Goal: Information Seeking & Learning: Learn about a topic

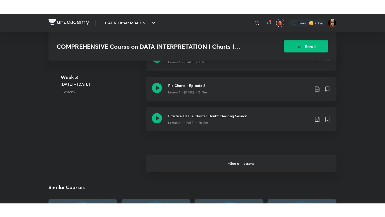
scroll to position [408, 0]
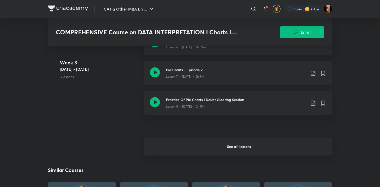
click at [184, 76] on p "Lesson 7 • [DATE] • 2h 9m" at bounding box center [185, 77] width 38 height 5
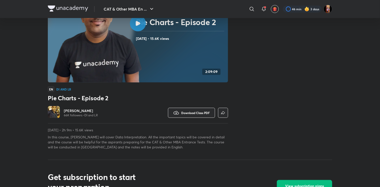
scroll to position [66, 0]
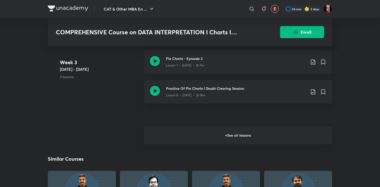
scroll to position [423, 0]
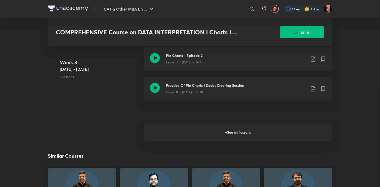
click at [192, 130] on h6 "+ See all lessons" at bounding box center [238, 133] width 188 height 18
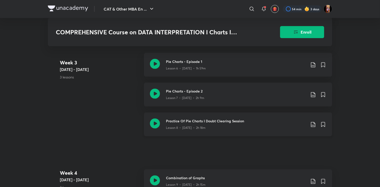
scroll to position [394, 0]
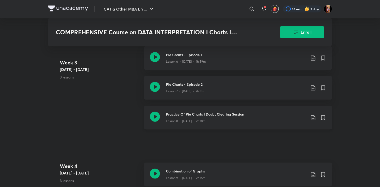
click at [191, 116] on h3 "Practice Of Pie Charts I Doubt Clearing Session" at bounding box center [236, 114] width 140 height 5
